Goal: Task Accomplishment & Management: Complete application form

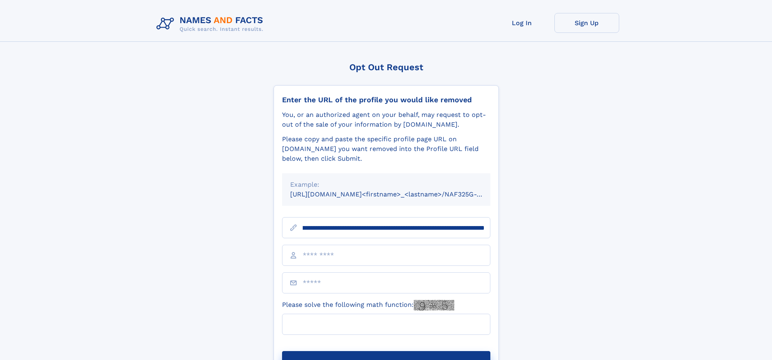
scroll to position [0, 105]
type input "**********"
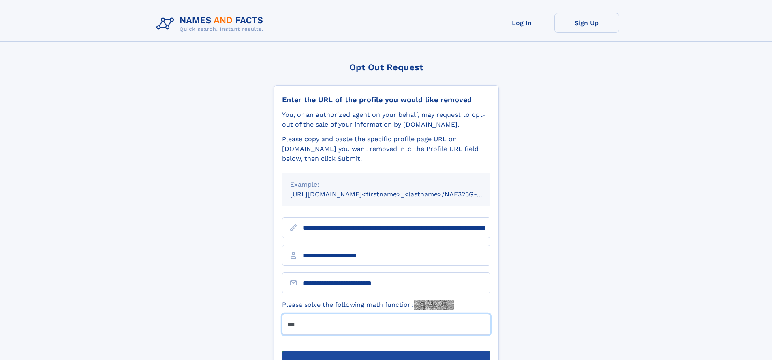
type input "***"
click at [386, 351] on button "Submit Opt Out Request" at bounding box center [386, 364] width 208 height 26
